Goal: Information Seeking & Learning: Learn about a topic

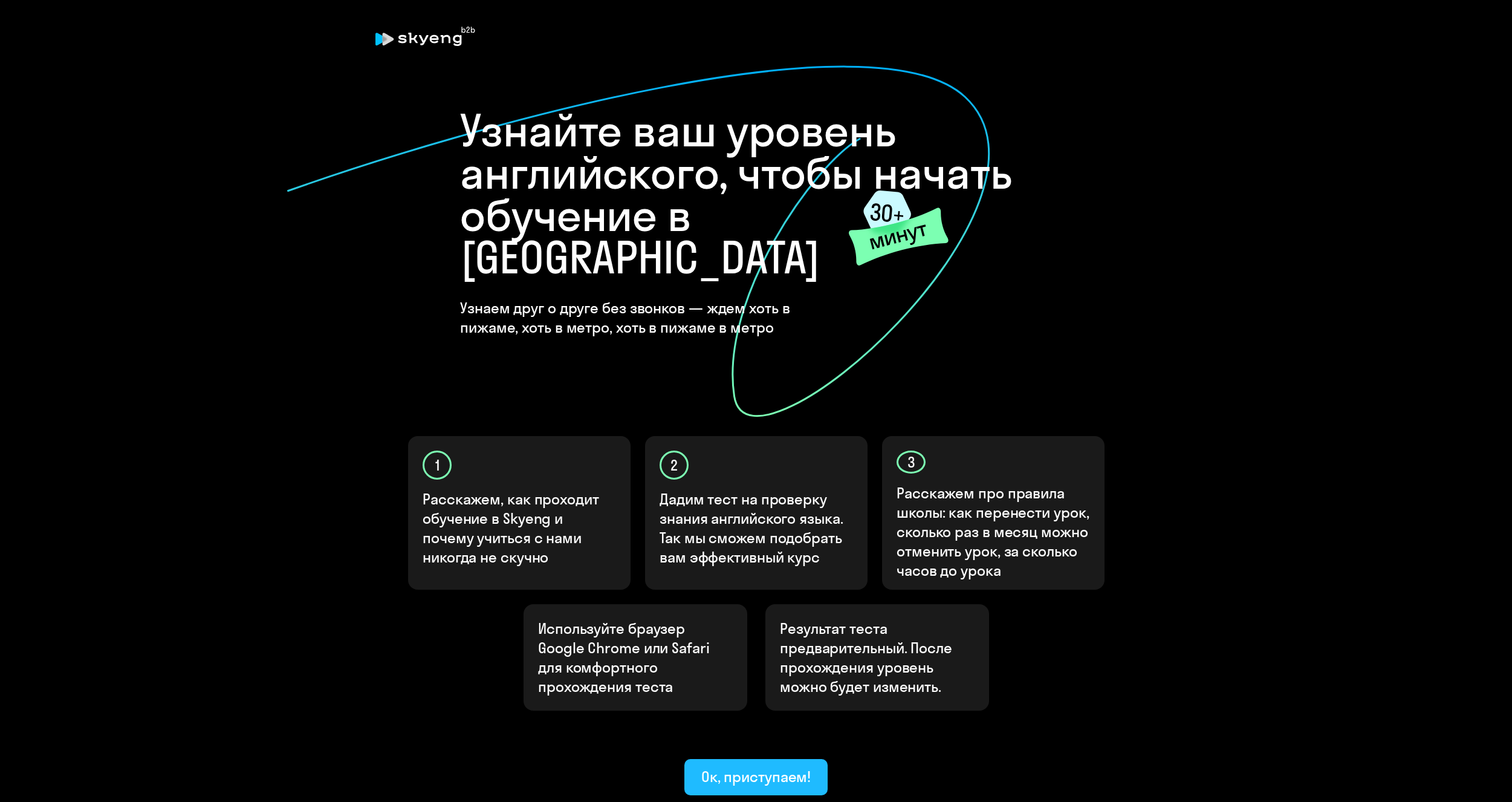
click at [785, 767] on div "Ок, приступаем!" at bounding box center [756, 776] width 110 height 19
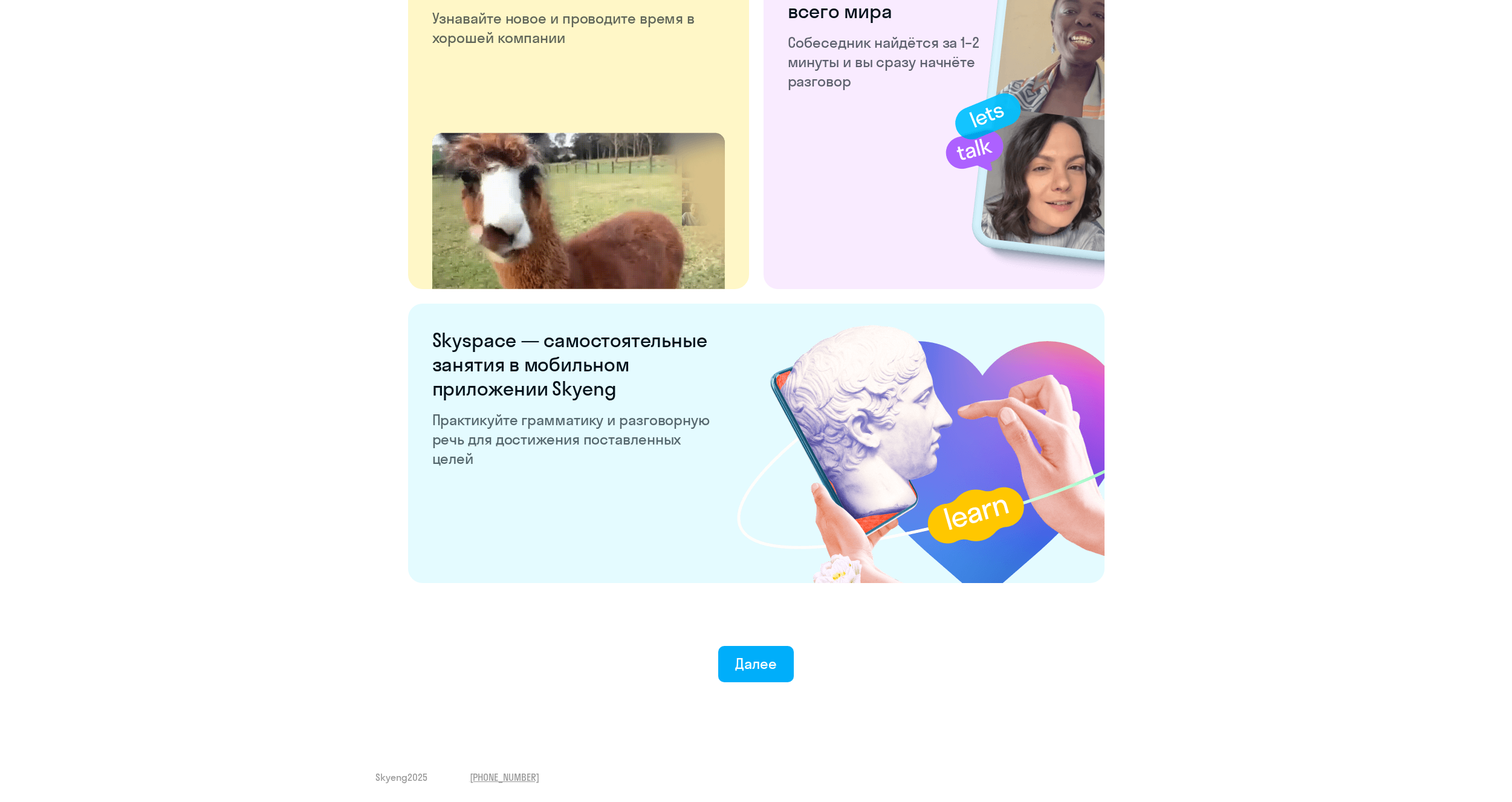
scroll to position [2002, 0]
click at [758, 659] on div "Далее" at bounding box center [756, 663] width 42 height 19
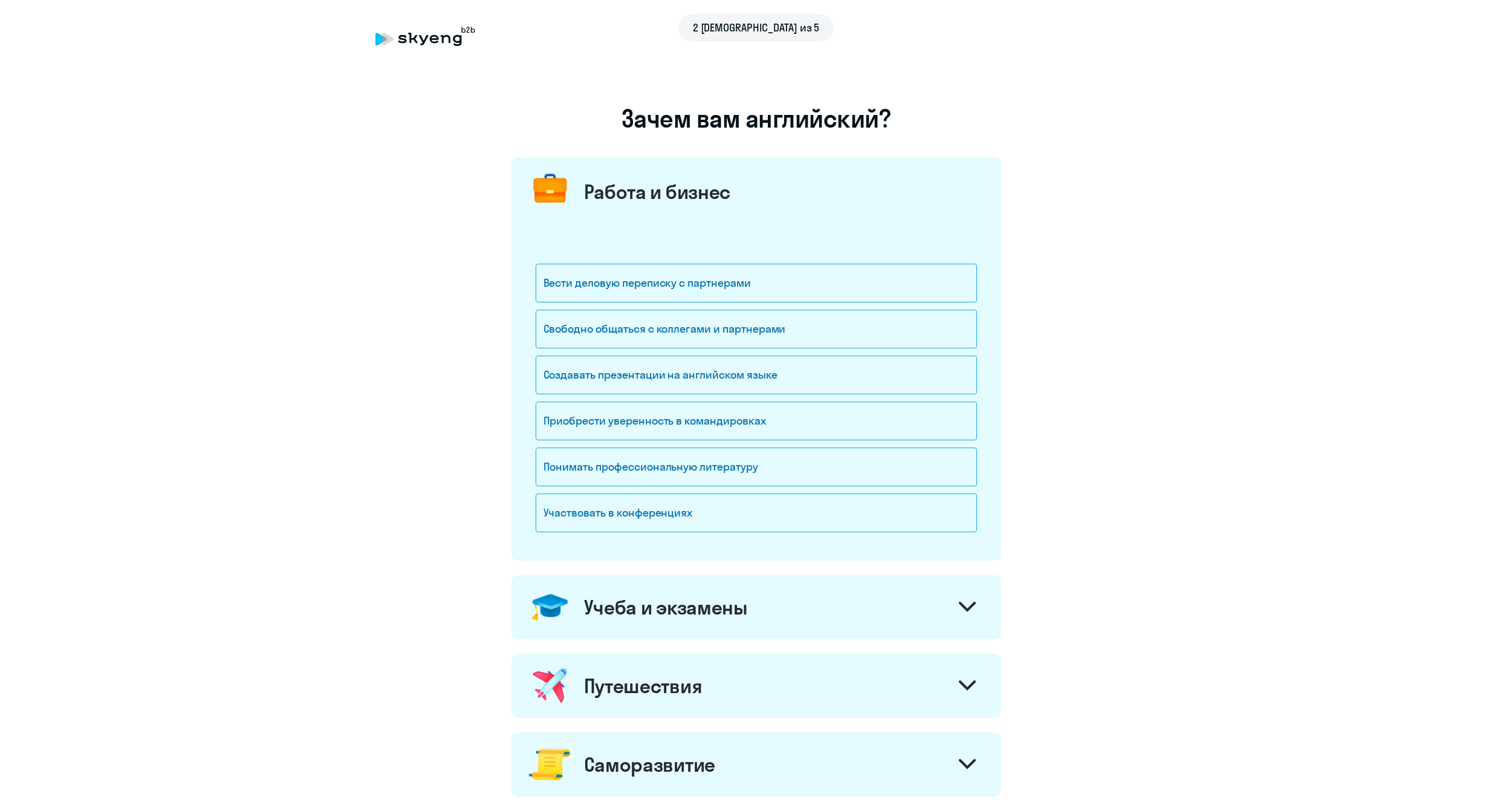
scroll to position [352, 0]
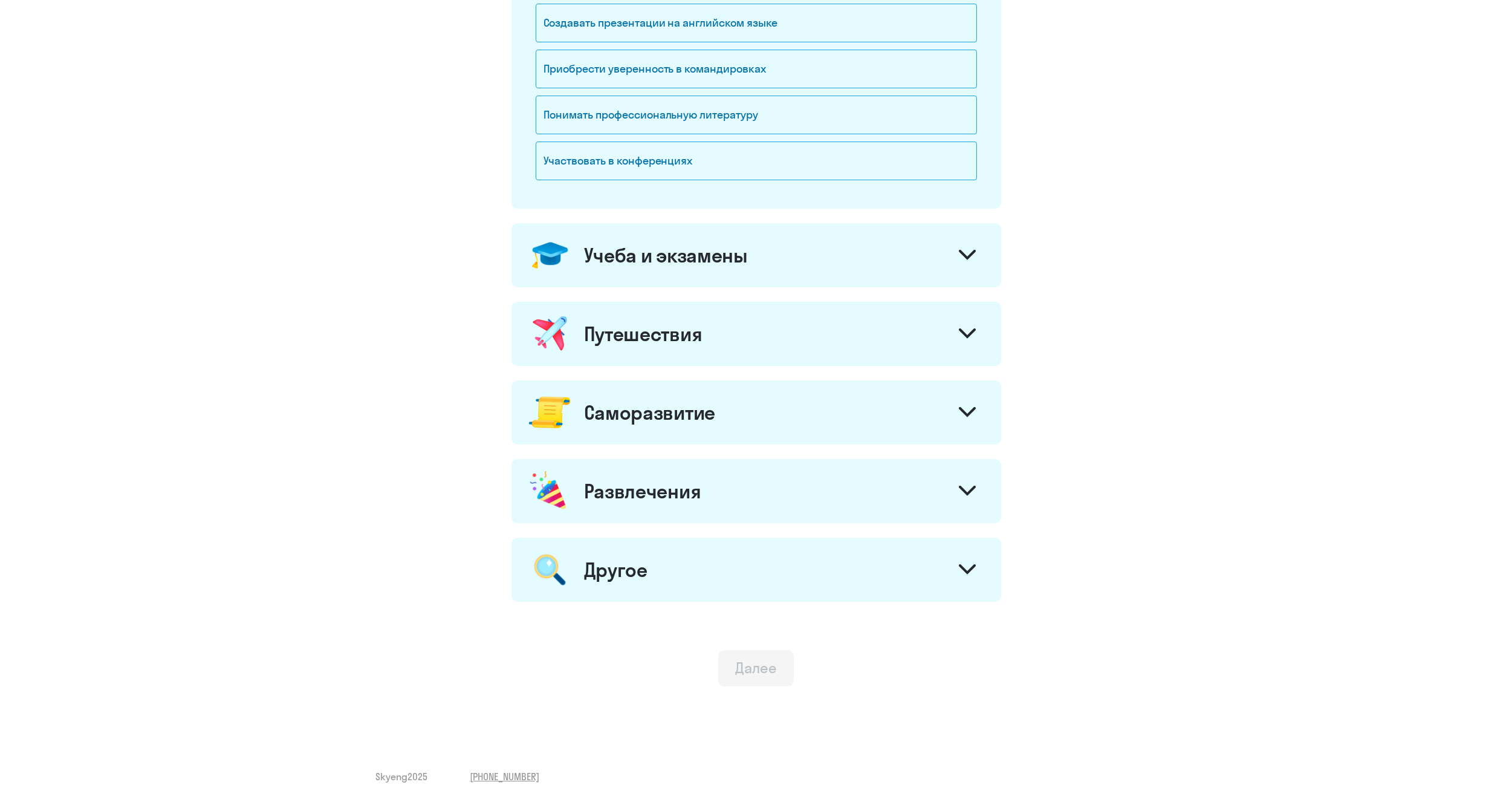
drag, startPoint x: 757, startPoint y: 660, endPoint x: 1245, endPoint y: 689, distance: 488.9
click at [1292, 711] on div "2 шаг из 5 Зачем вам [DEMOGRAPHIC_DATA]? Работа и бизнес Вести деловую переписк…" at bounding box center [756, 225] width 1512 height 1154
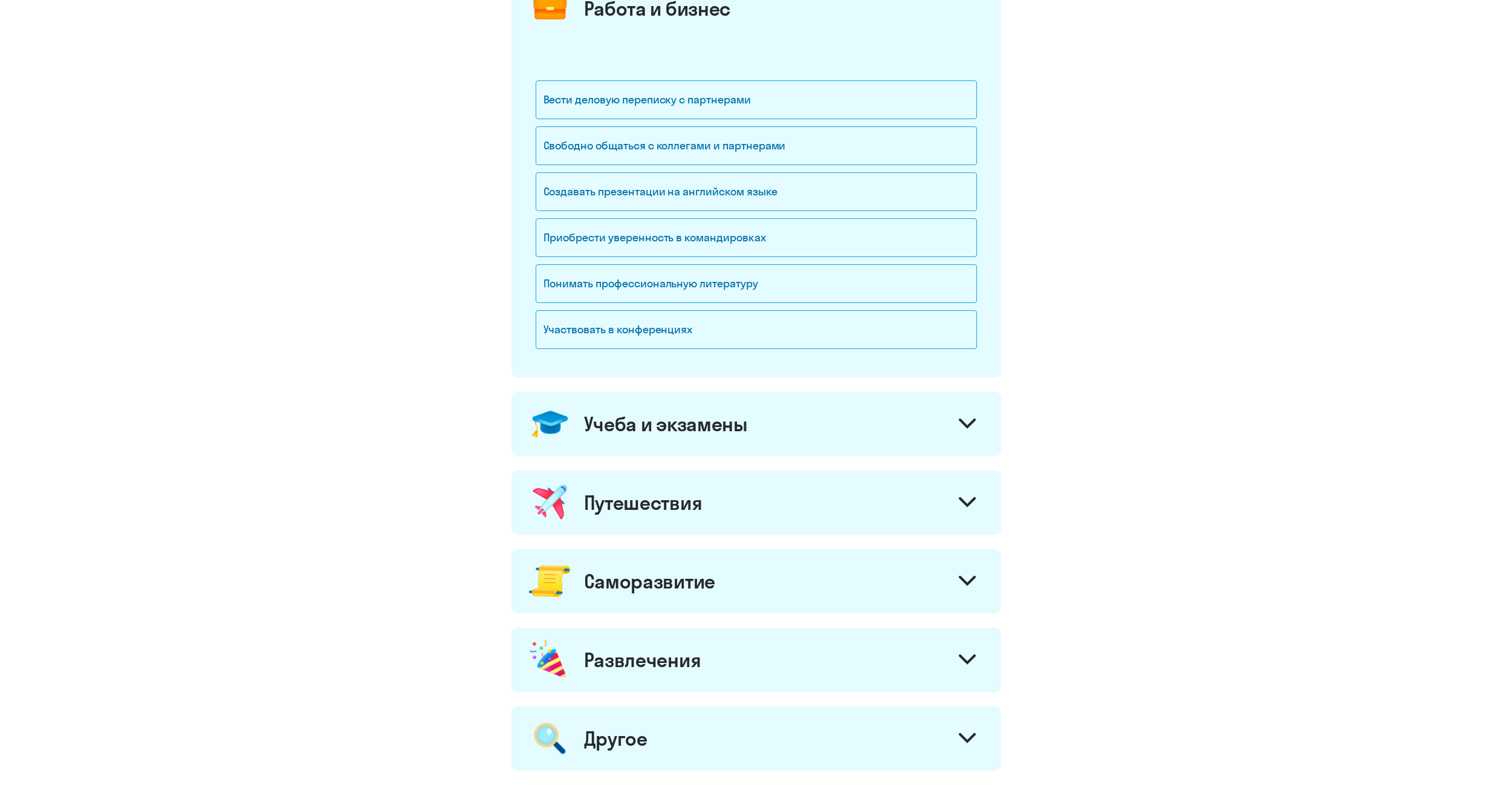
scroll to position [49, 0]
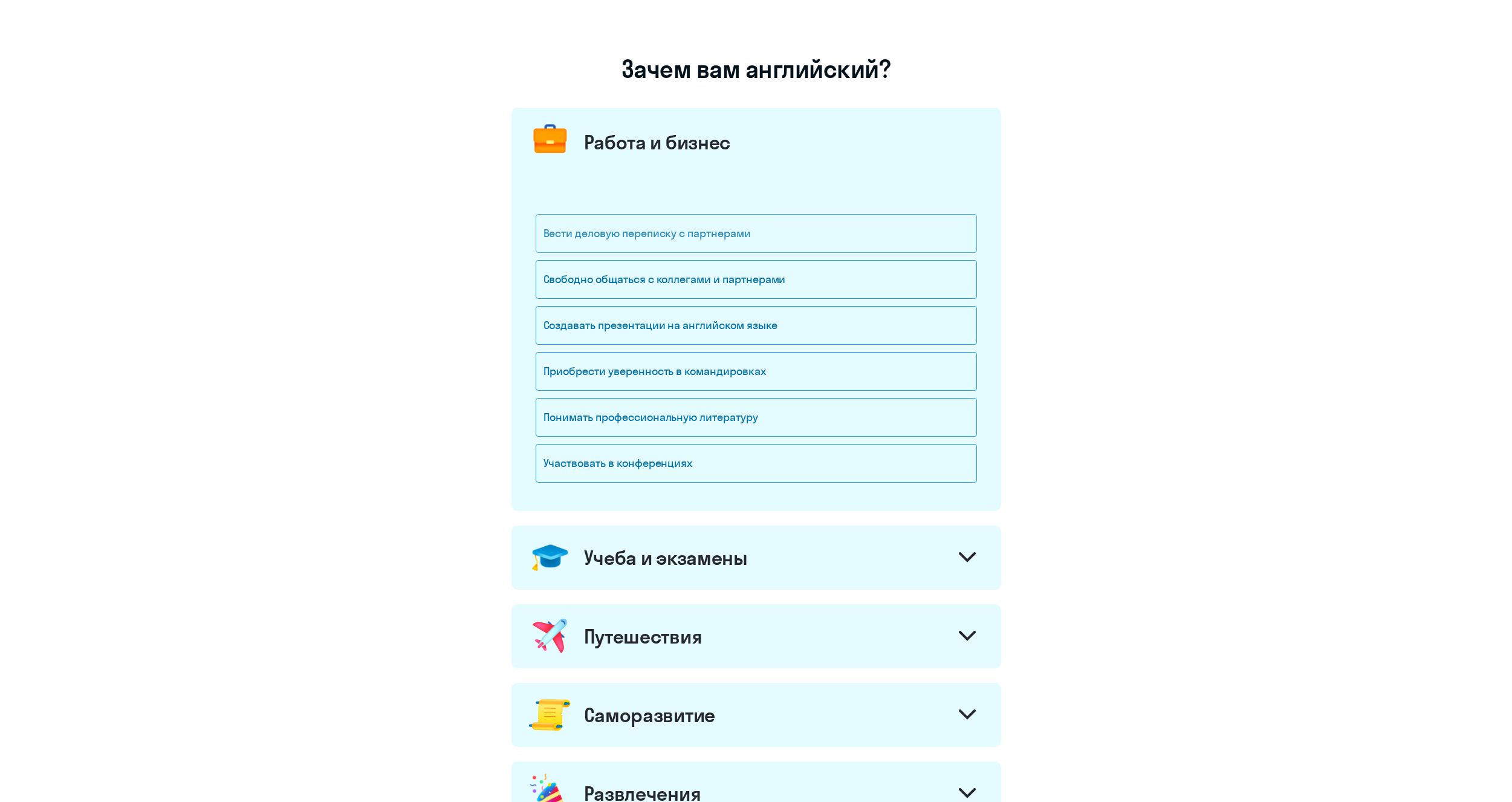
click at [855, 228] on div "Вести деловую переписку с партнерами" at bounding box center [757, 233] width 442 height 39
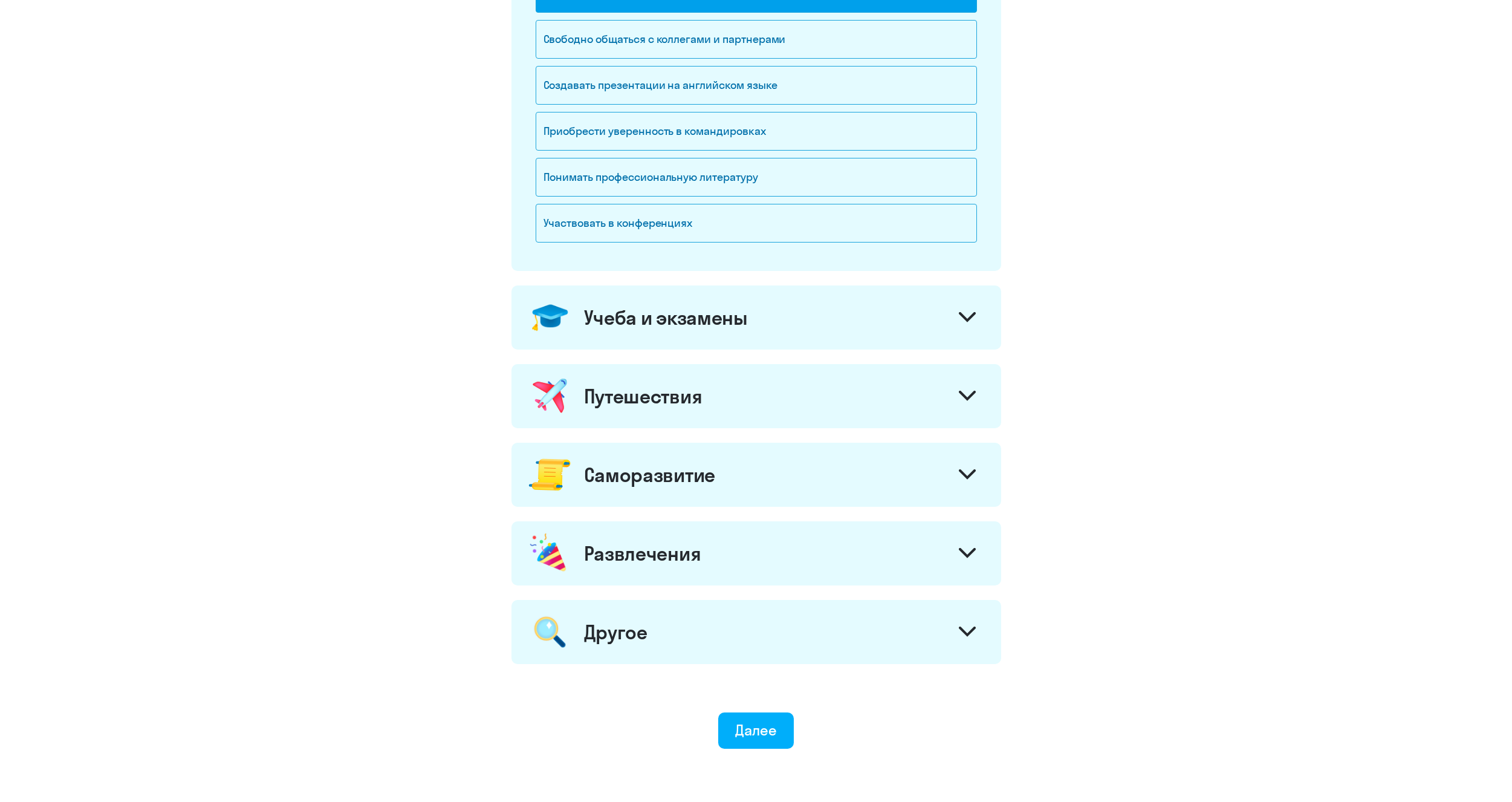
scroll to position [352, 0]
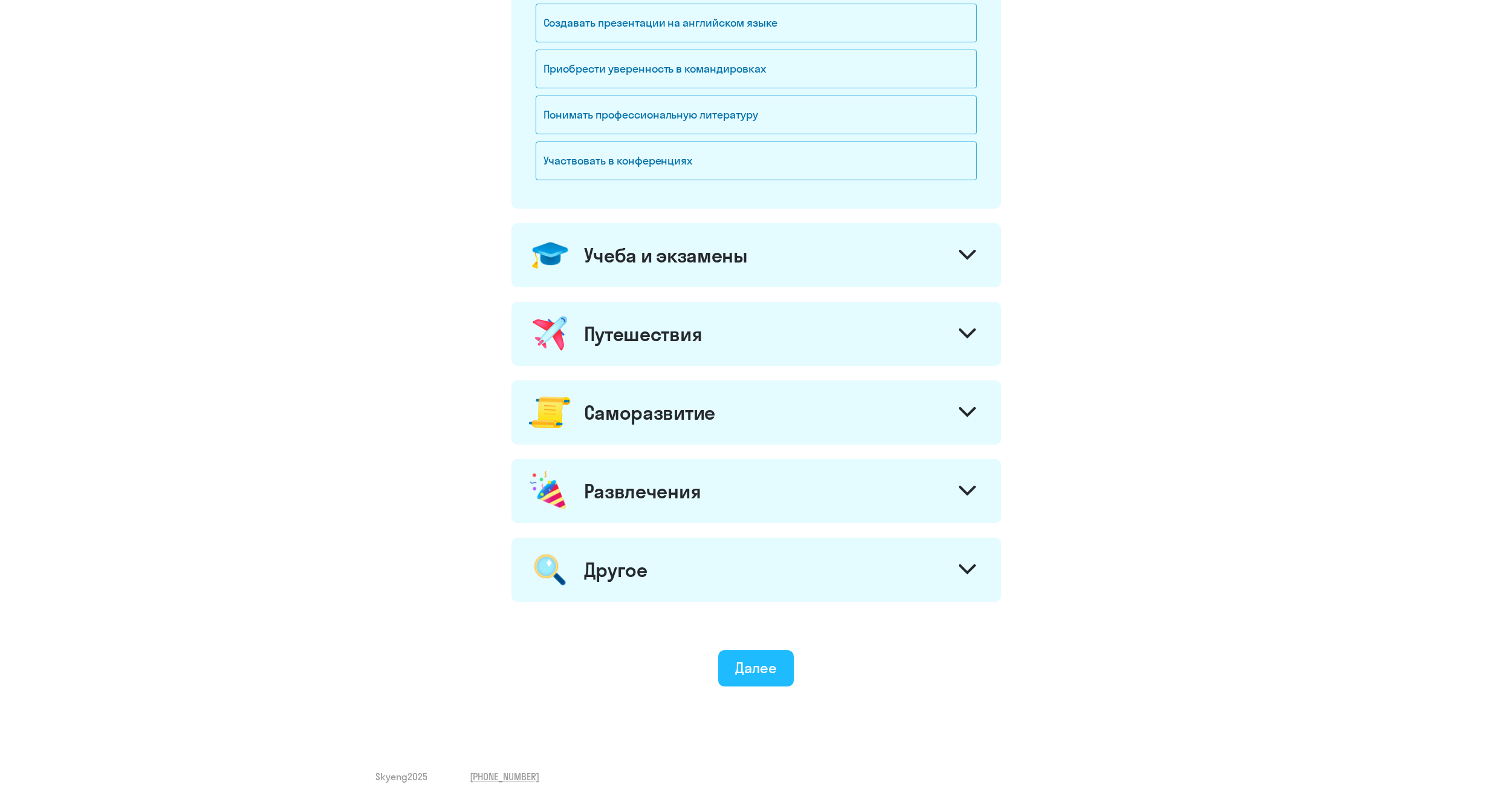
click at [779, 661] on button "Далее" at bounding box center [755, 668] width 75 height 36
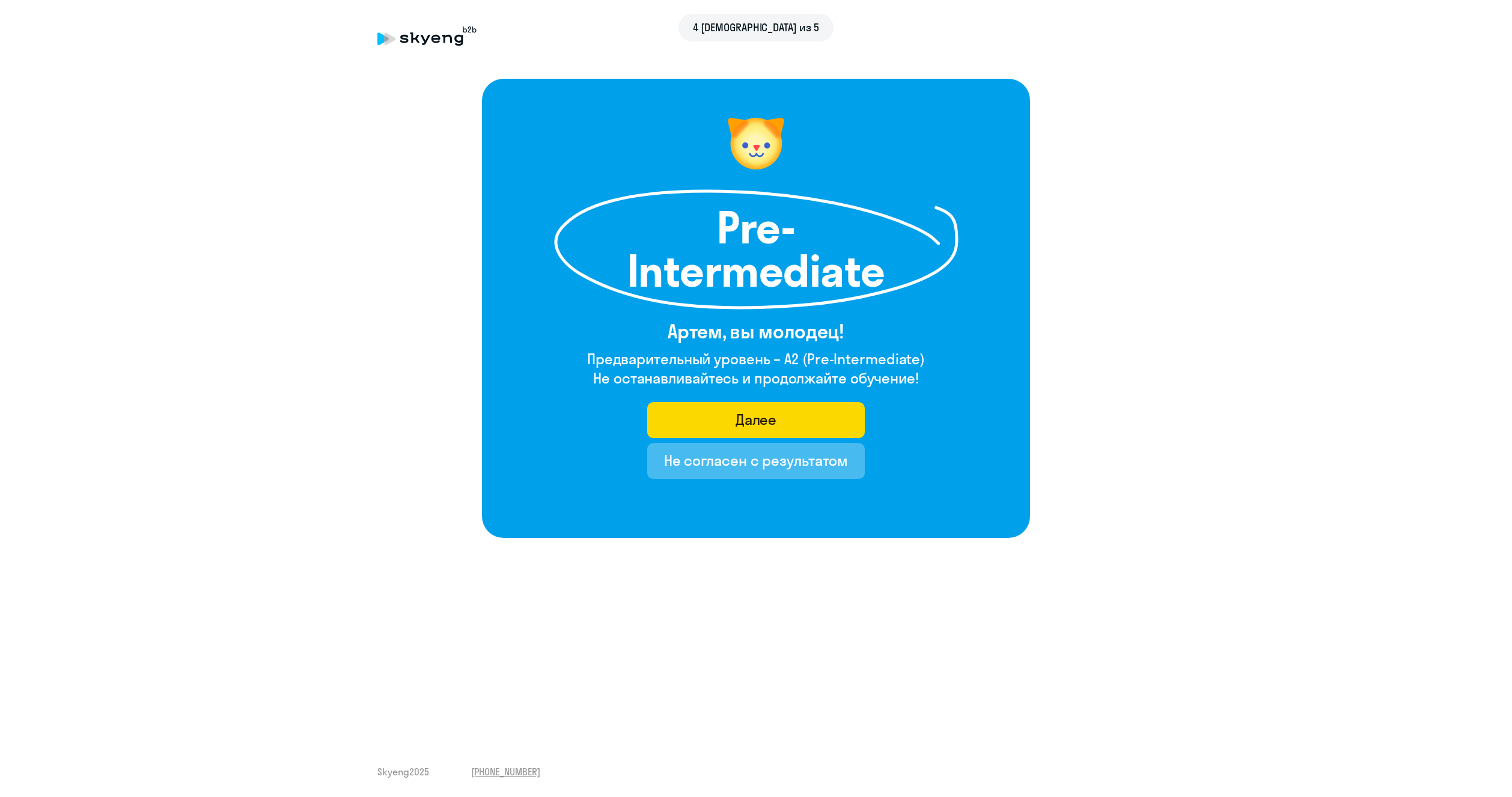
drag, startPoint x: 723, startPoint y: 222, endPoint x: 932, endPoint y: 385, distance: 265.0
click at [932, 385] on div "Pre-Intermediate Артем, вы молодец! Предварительный уровень – A2 (Pre-Intermedi…" at bounding box center [756, 308] width 548 height 460
click at [939, 404] on div "Pre-Intermediate Артем, вы молодец! Предварительный уровень – A2 (Pre-Intermedi…" at bounding box center [756, 308] width 548 height 460
click at [780, 416] on button "Далее" at bounding box center [756, 420] width 218 height 36
